Goal: Use online tool/utility: Utilize a website feature to perform a specific function

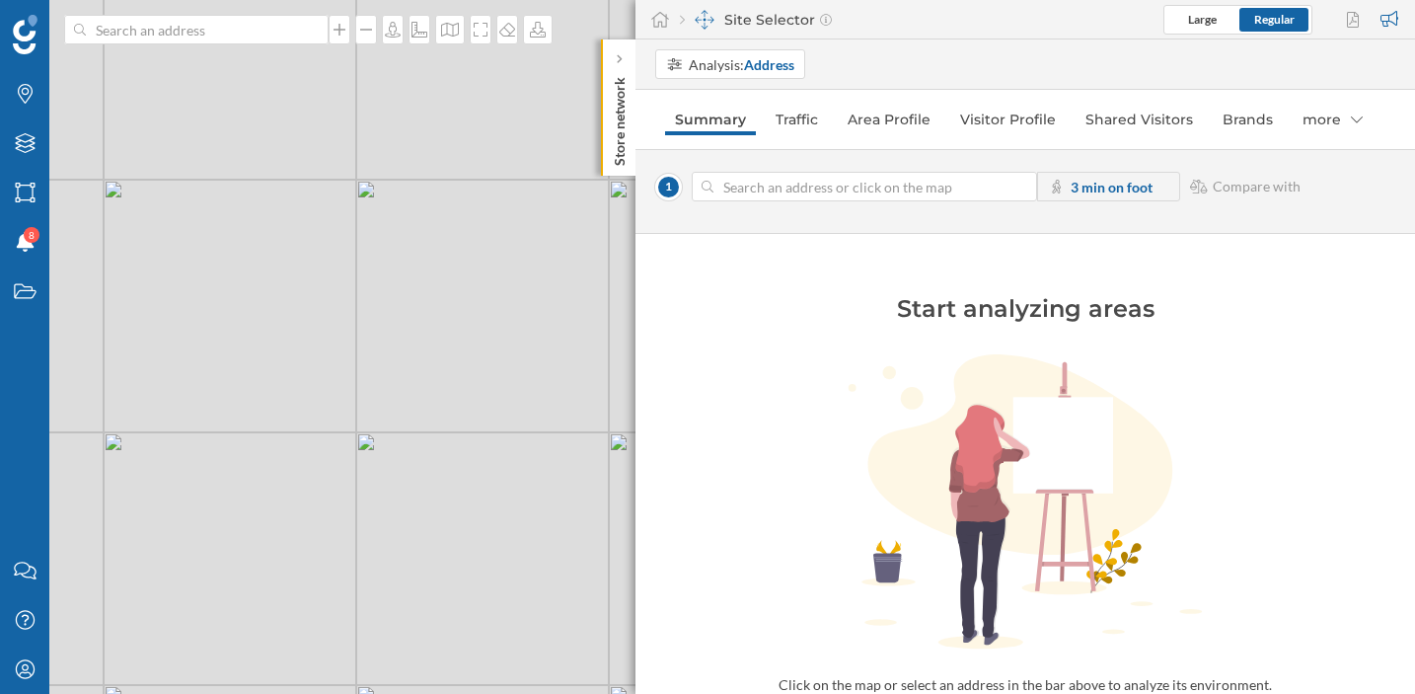
click at [747, 22] on div "Site Selector" at bounding box center [756, 20] width 152 height 20
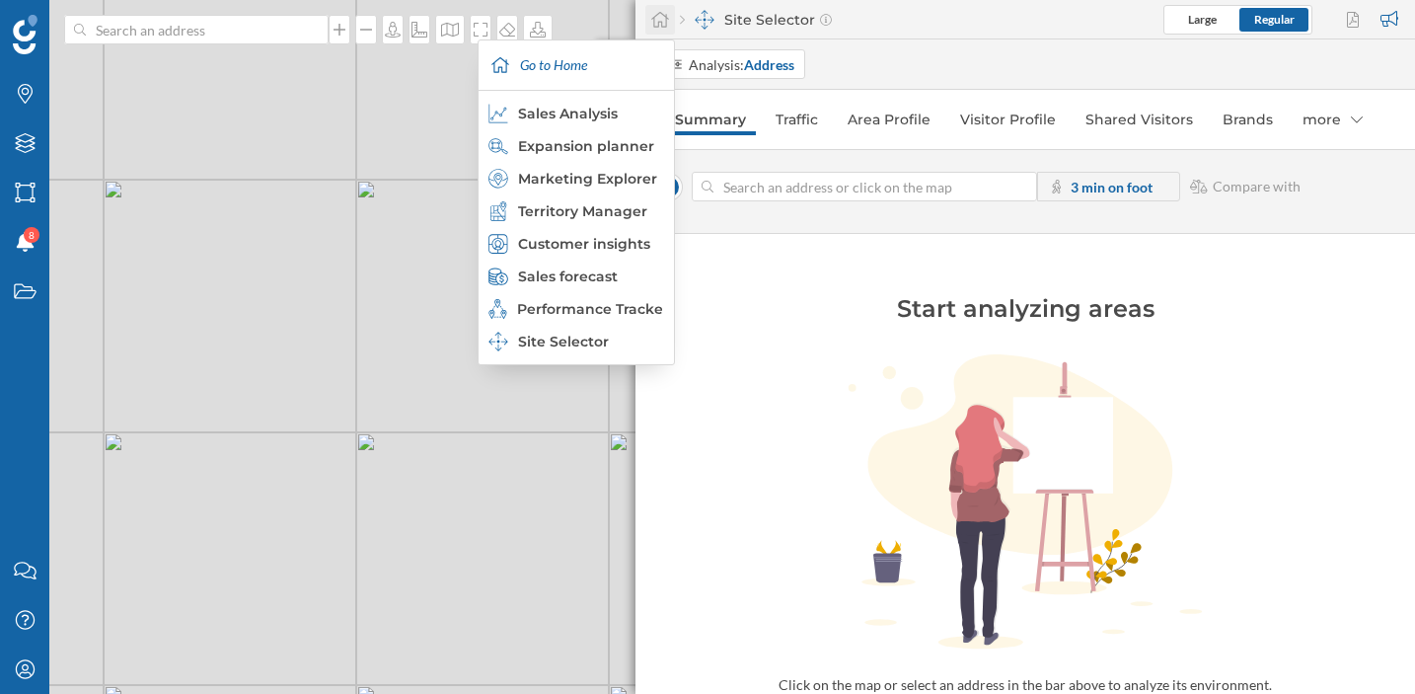
click at [660, 21] on icon at bounding box center [660, 20] width 20 height 18
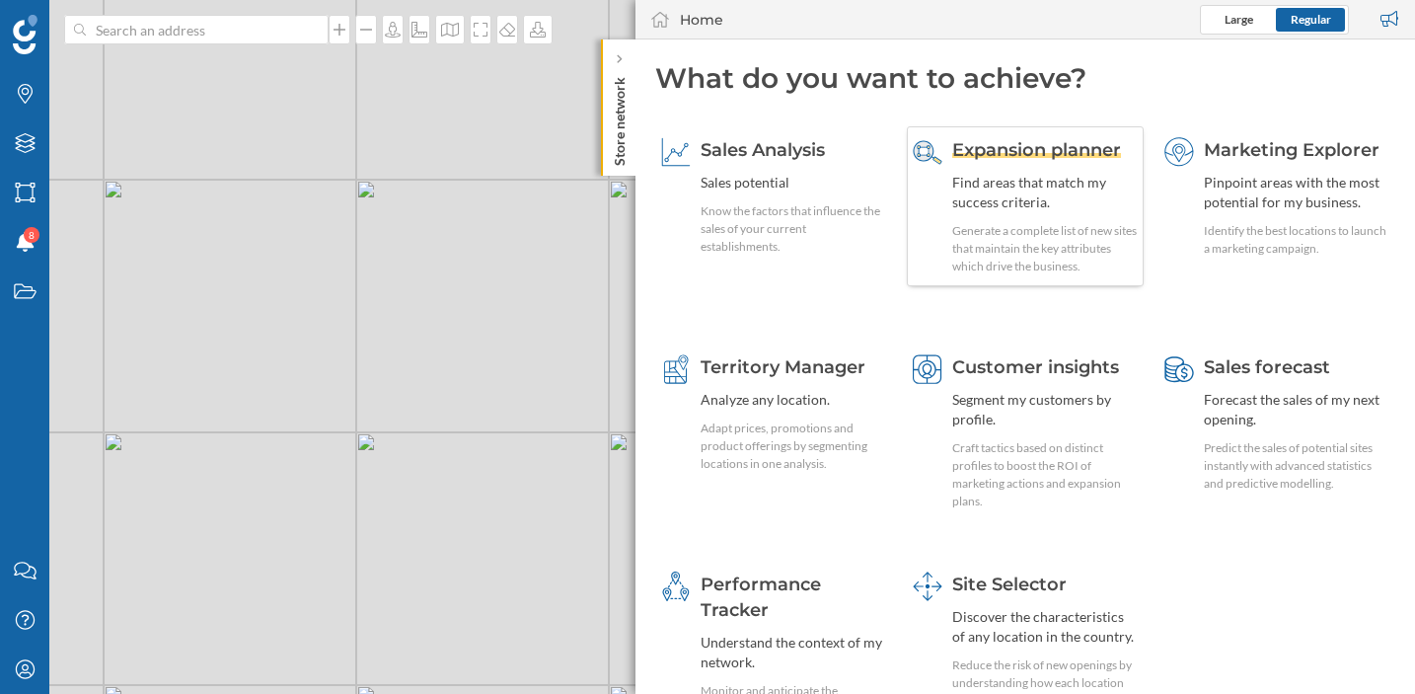
click at [1010, 157] on span "Expansion planner" at bounding box center [1036, 150] width 169 height 22
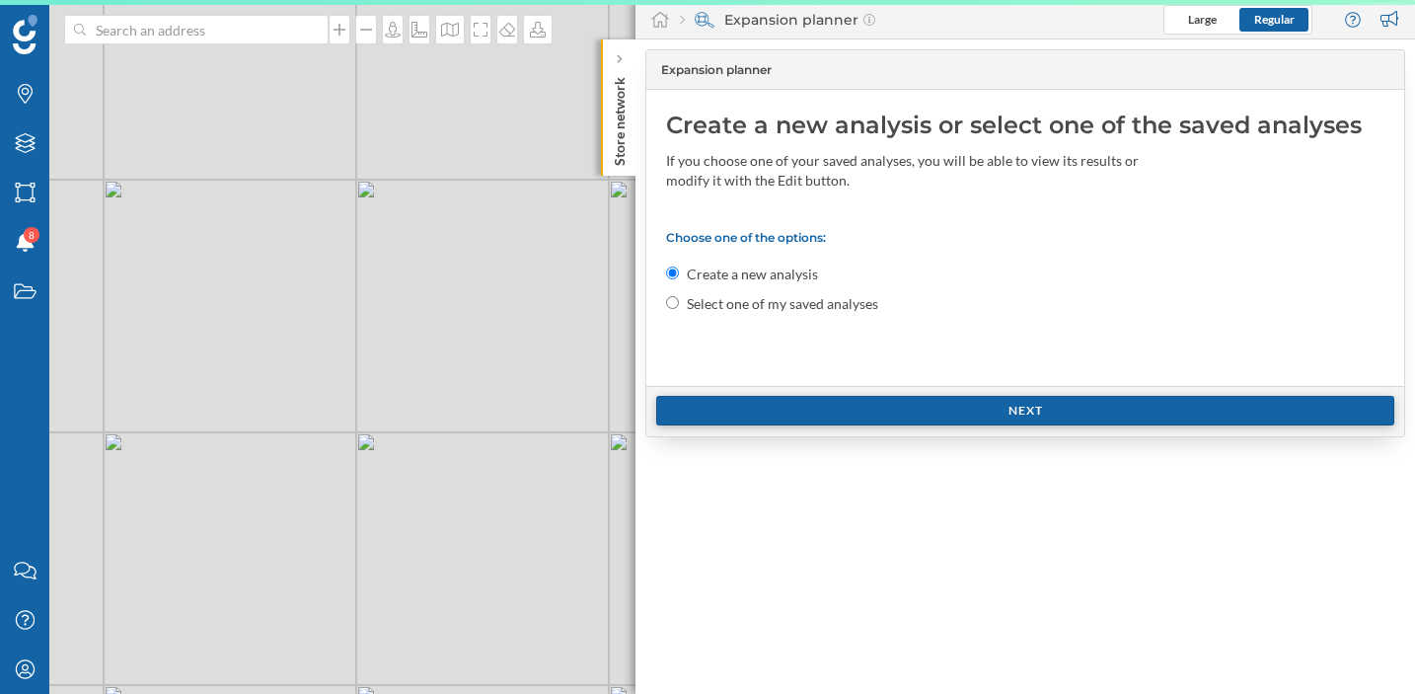
click at [828, 410] on div "Next" at bounding box center [1025, 411] width 738 height 30
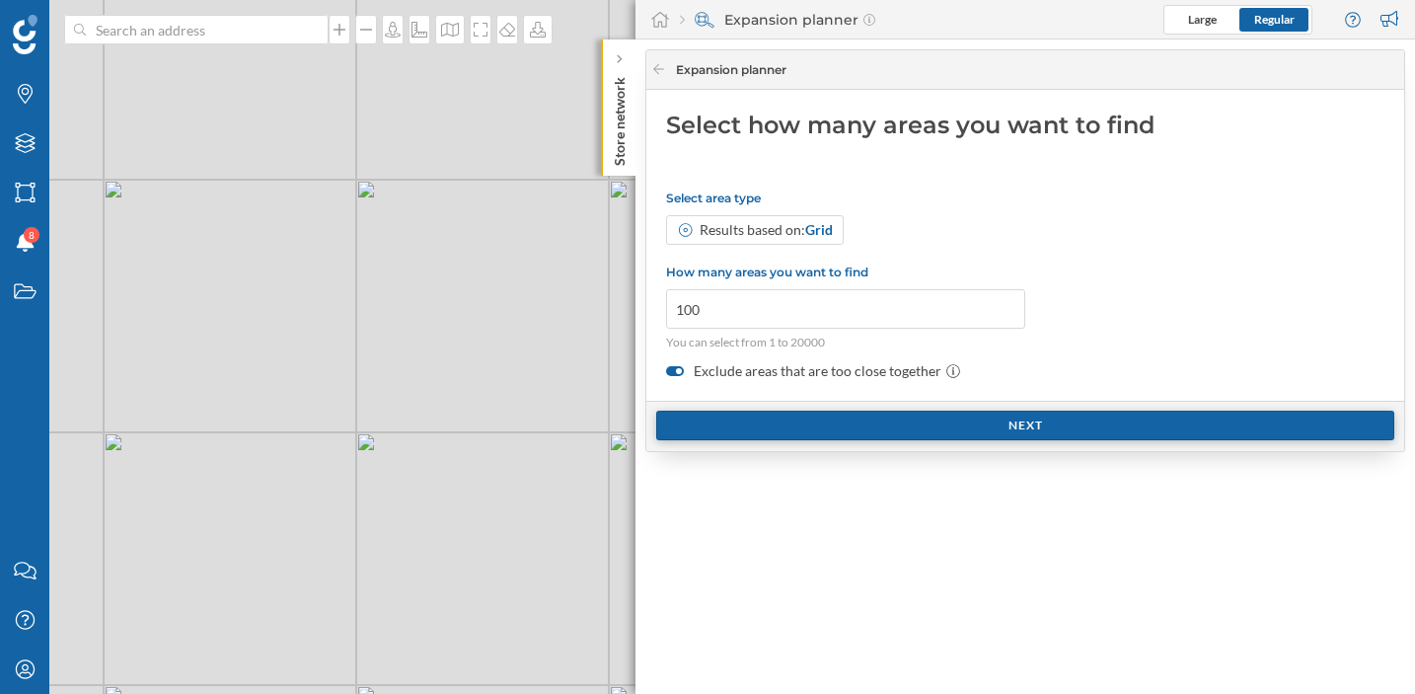
click at [828, 411] on div "Next" at bounding box center [1025, 426] width 738 height 30
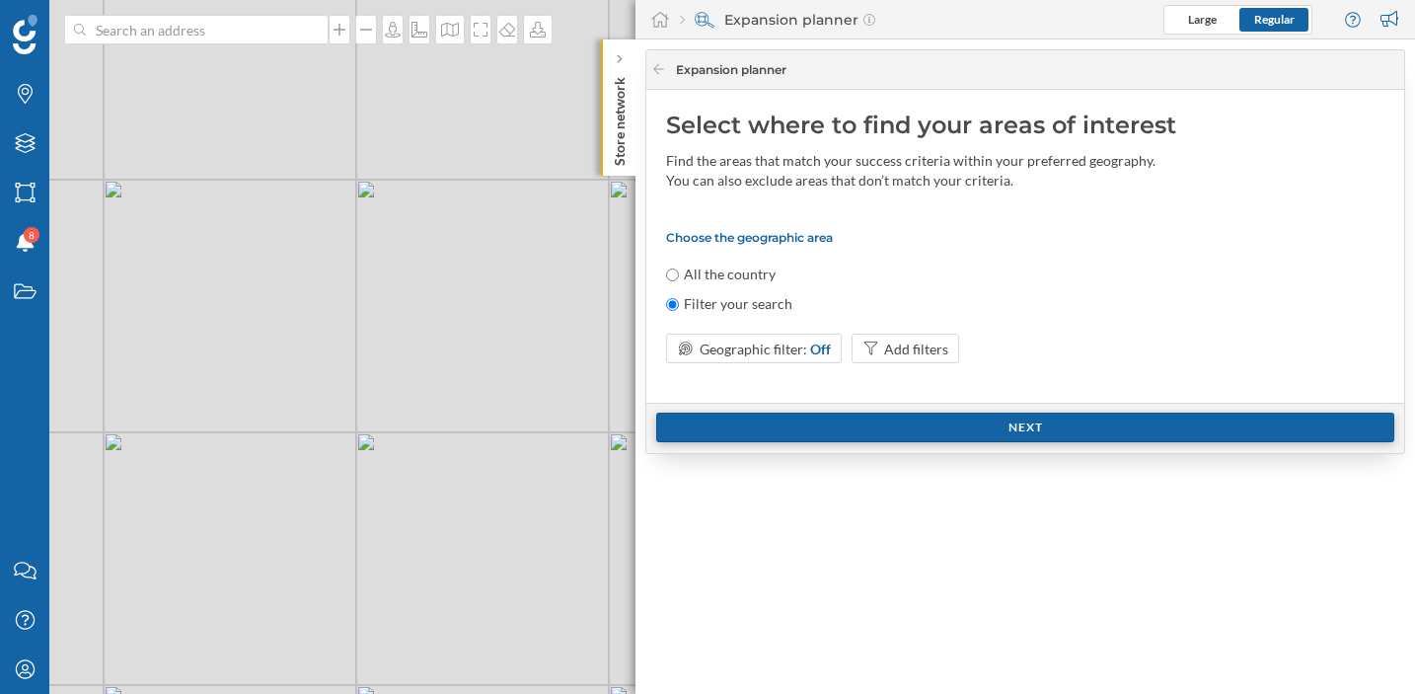
click at [828, 410] on div "Next" at bounding box center [1025, 428] width 758 height 50
click at [824, 422] on div "Next" at bounding box center [1025, 428] width 738 height 30
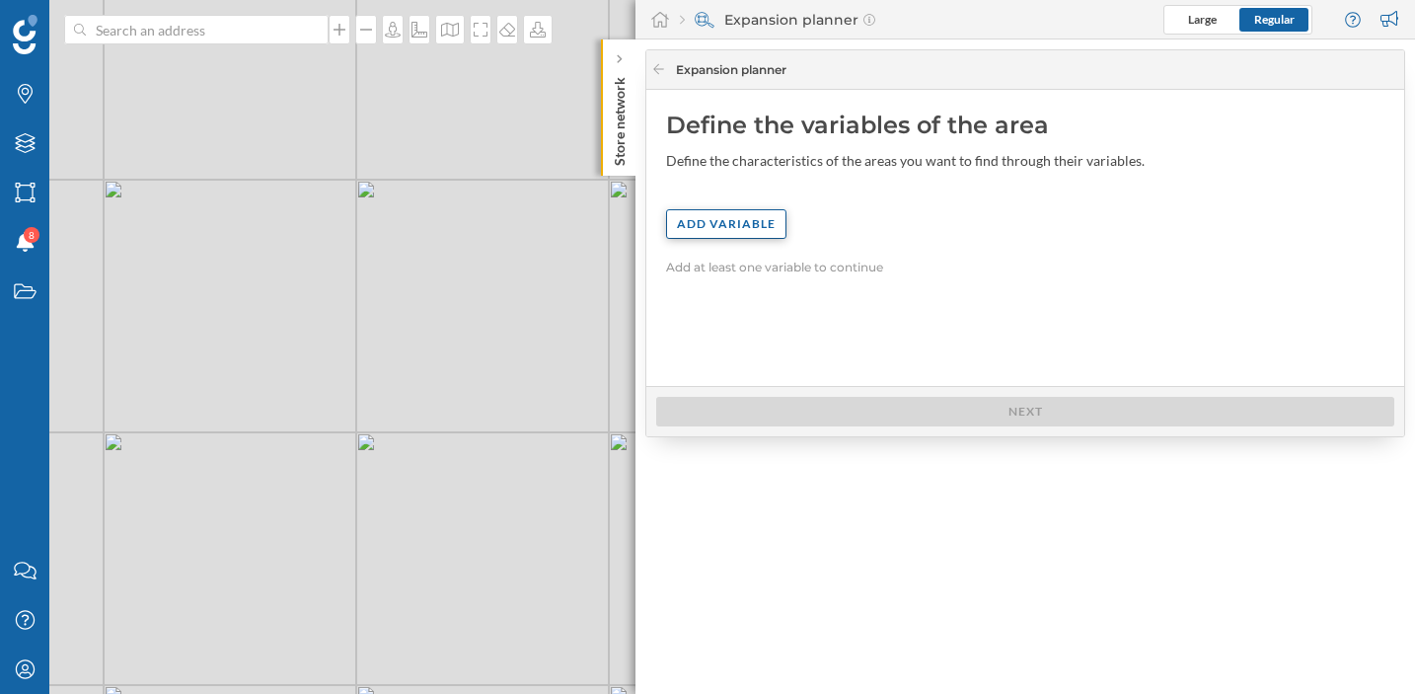
click at [737, 209] on div "Add variable" at bounding box center [726, 224] width 120 height 30
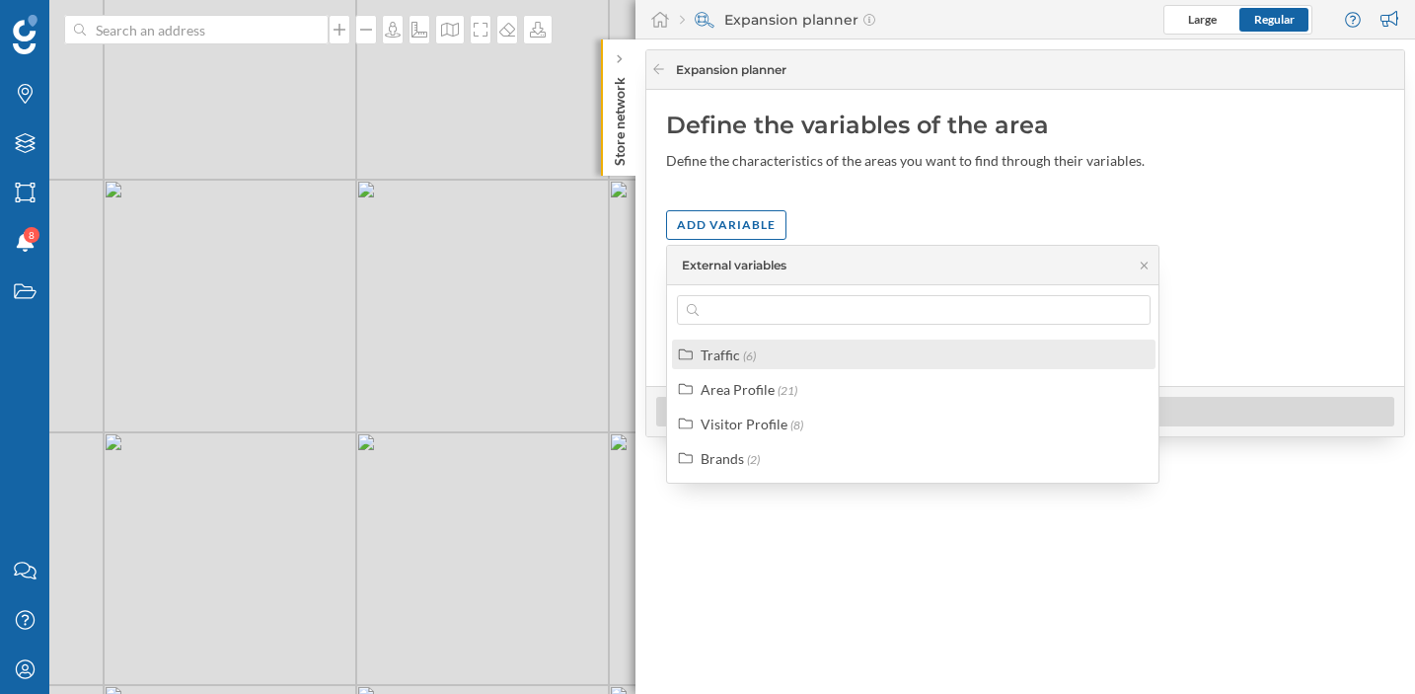
click at [736, 352] on div "Traffic" at bounding box center [720, 354] width 39 height 17
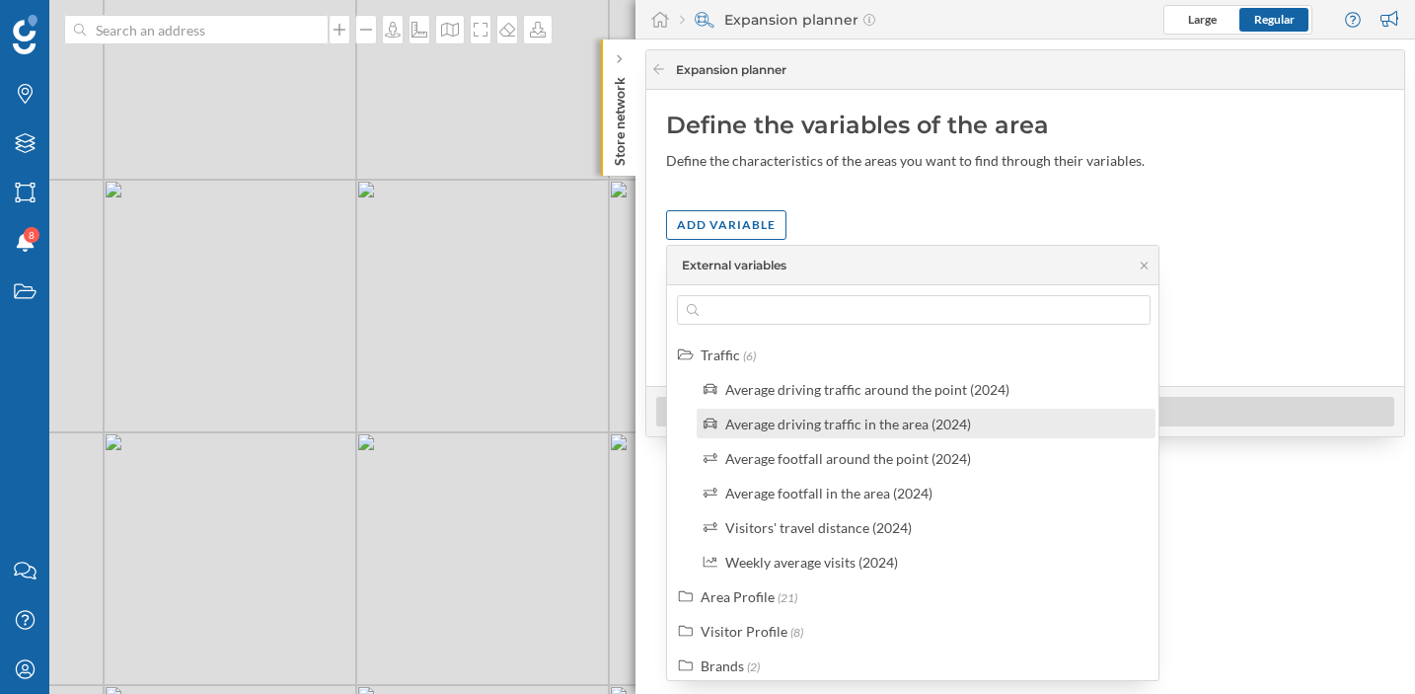
scroll to position [10, 0]
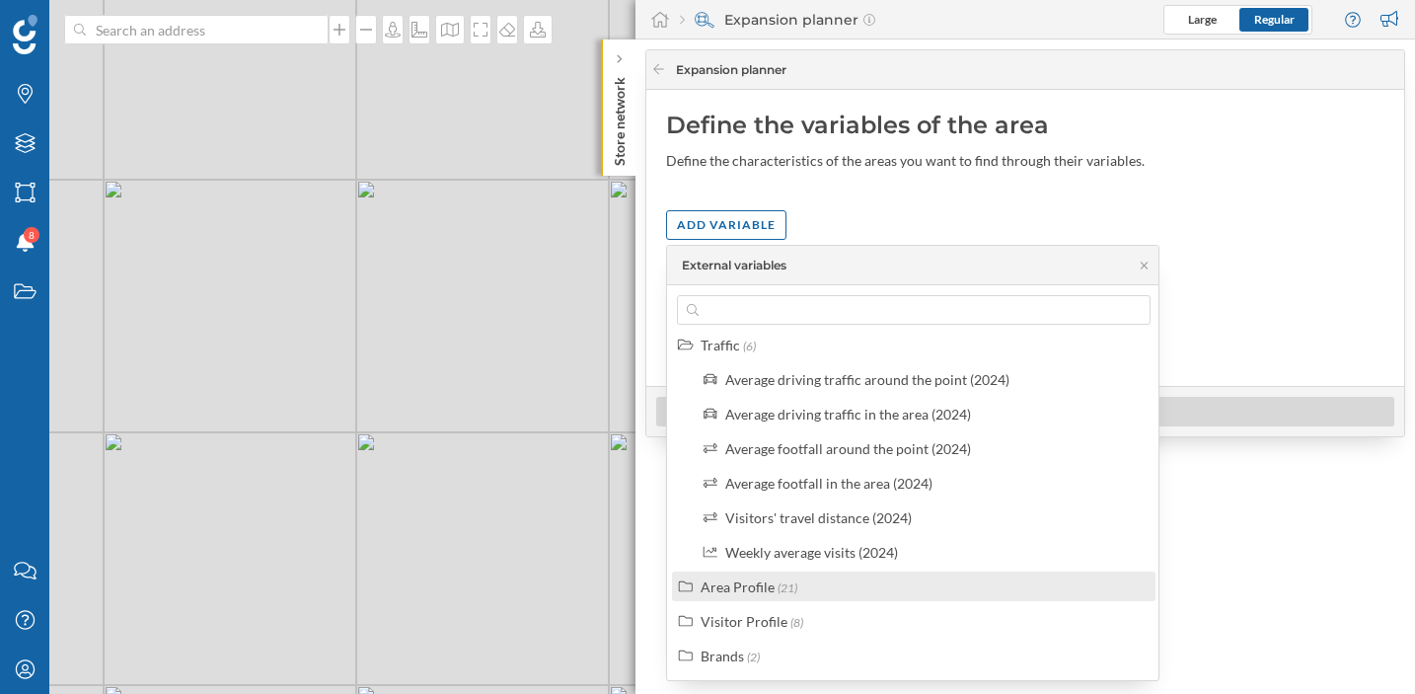
click at [770, 580] on div "Area Profile" at bounding box center [738, 586] width 74 height 17
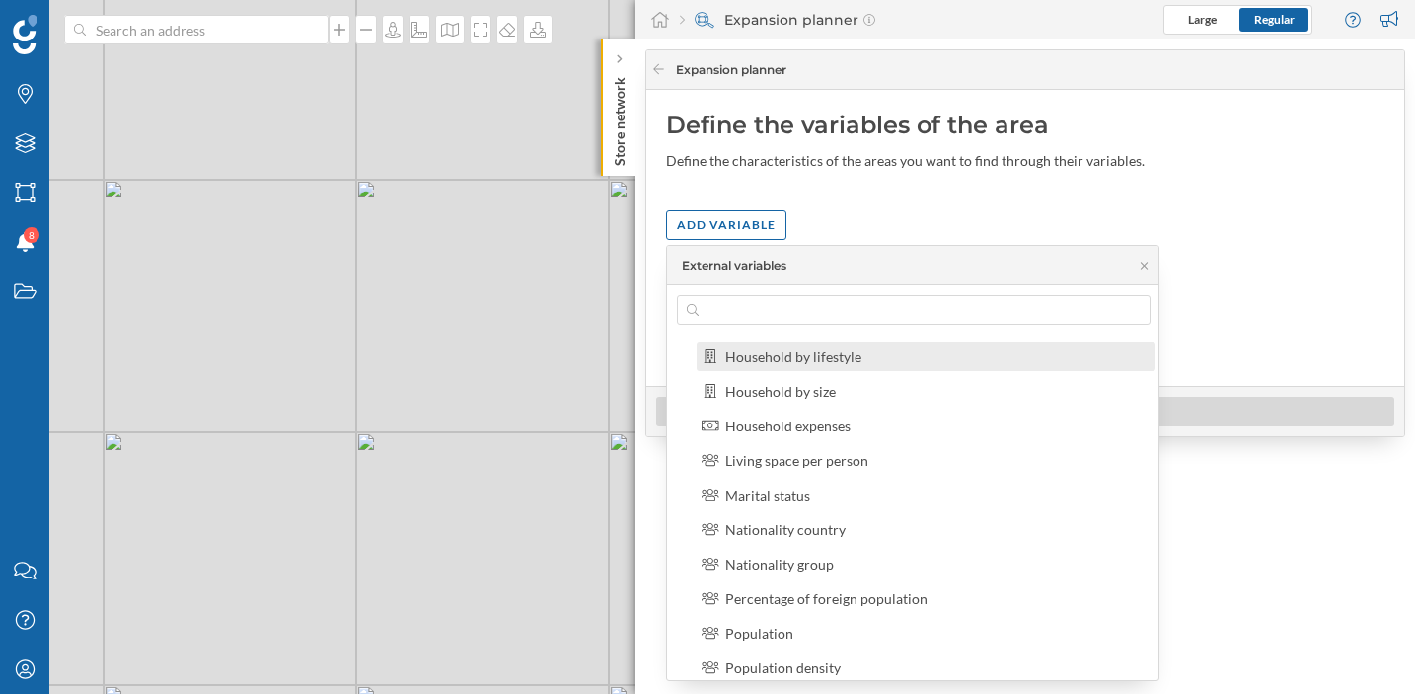
scroll to position [412, 0]
